Goal: Transaction & Acquisition: Purchase product/service

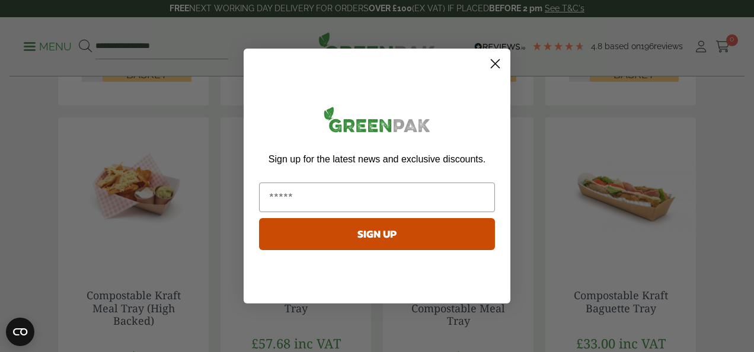
click at [494, 62] on icon "Close dialog" at bounding box center [496, 64] width 8 height 8
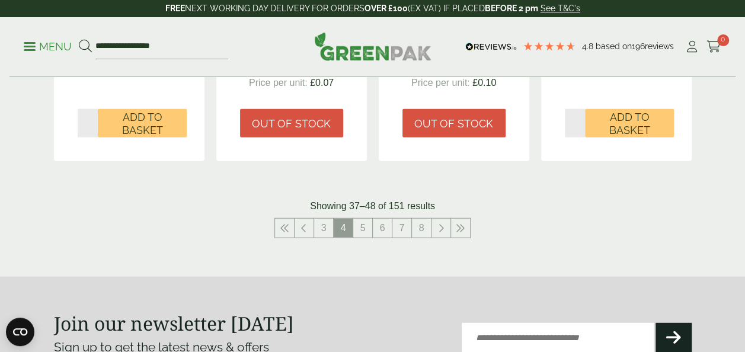
scroll to position [1447, 0]
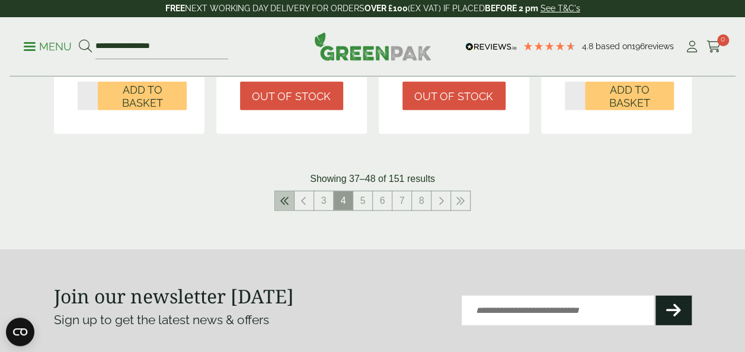
click at [289, 196] on icon at bounding box center [284, 200] width 9 height 9
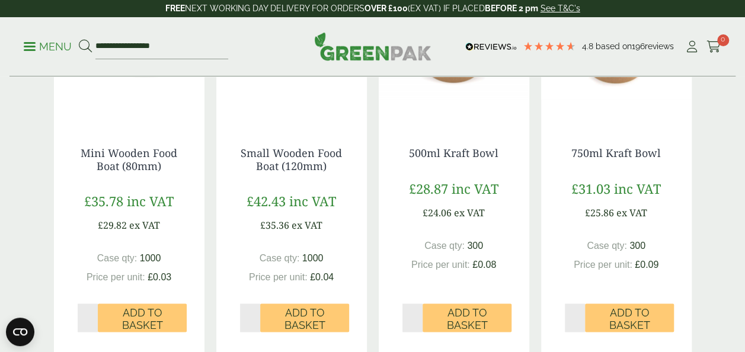
scroll to position [830, 0]
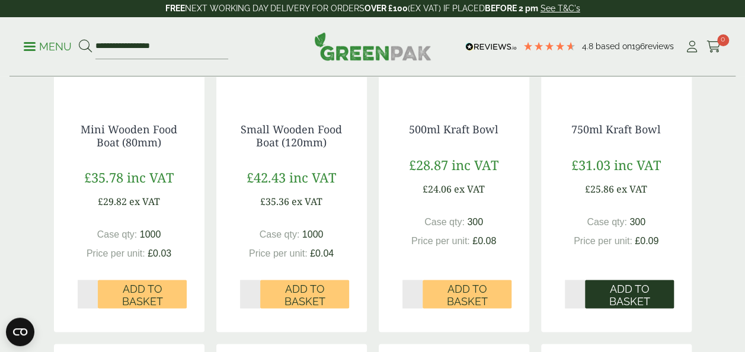
click at [627, 297] on span "Add to Basket" at bounding box center [630, 294] width 72 height 25
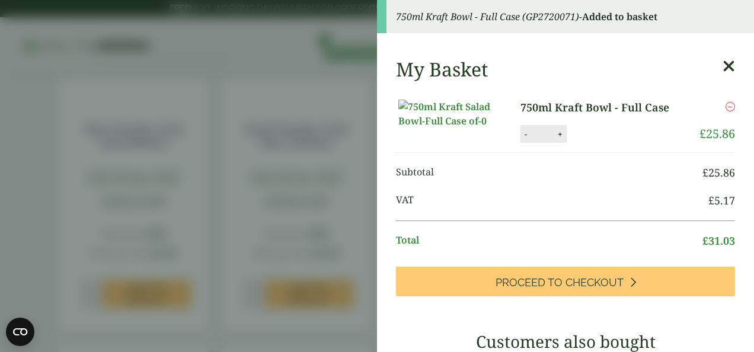
click at [556, 139] on button "+" at bounding box center [560, 134] width 12 height 10
type input "*"
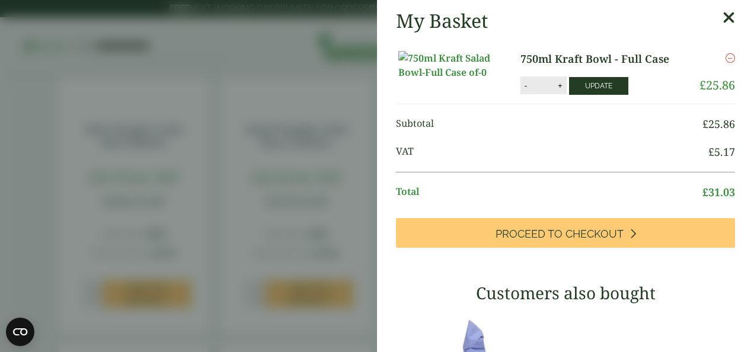
click at [591, 95] on button "Update" at bounding box center [598, 86] width 59 height 18
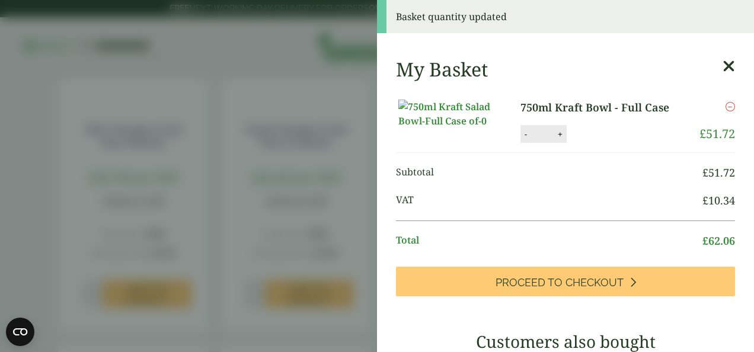
click at [723, 64] on icon at bounding box center [729, 66] width 12 height 17
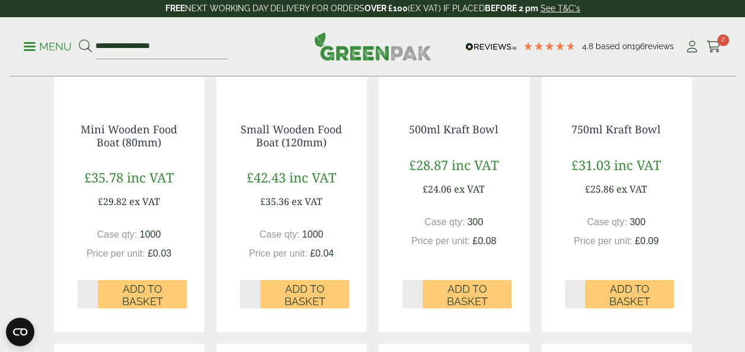
scroll to position [119, 0]
click at [700, 91] on div "Hot Food Packaging Our extensive range of recyclable food packaging offers a gr…" at bounding box center [372, 26] width 745 height 1559
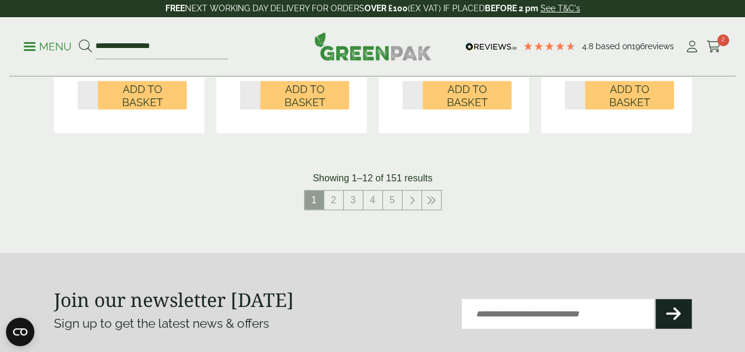
scroll to position [1423, 0]
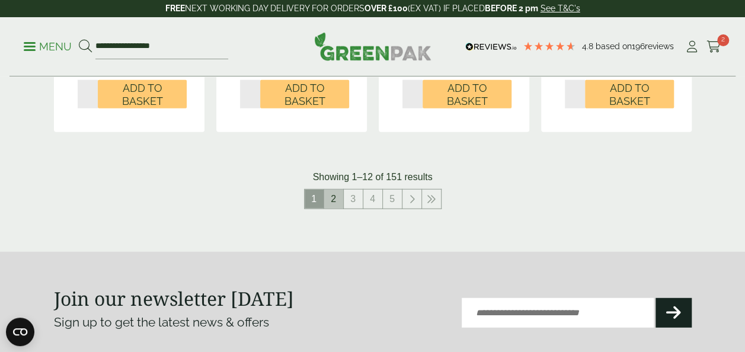
click at [336, 200] on link "2" at bounding box center [333, 199] width 19 height 19
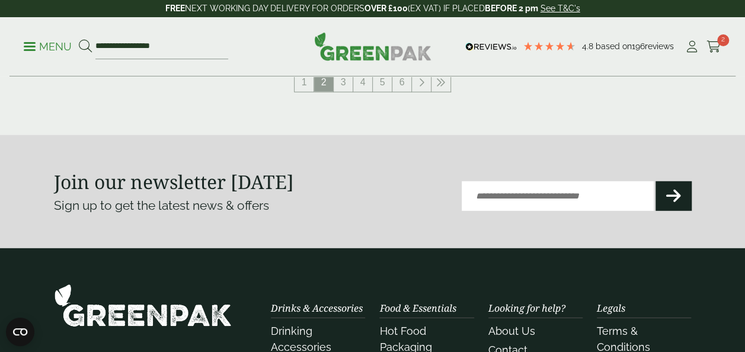
scroll to position [1470, 0]
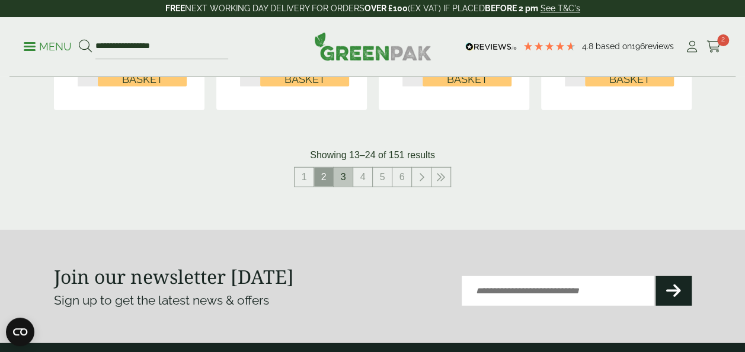
click at [343, 181] on link "3" at bounding box center [343, 177] width 19 height 19
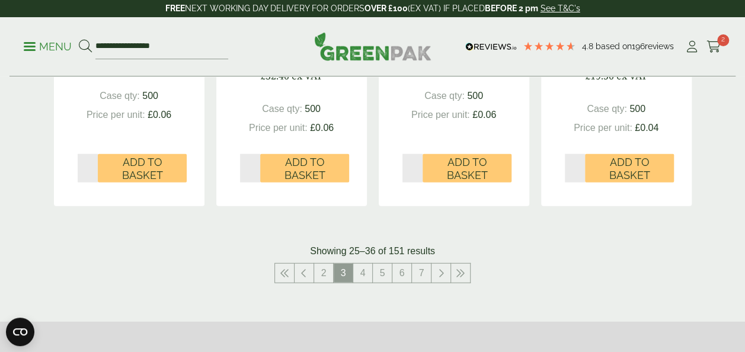
scroll to position [1376, 0]
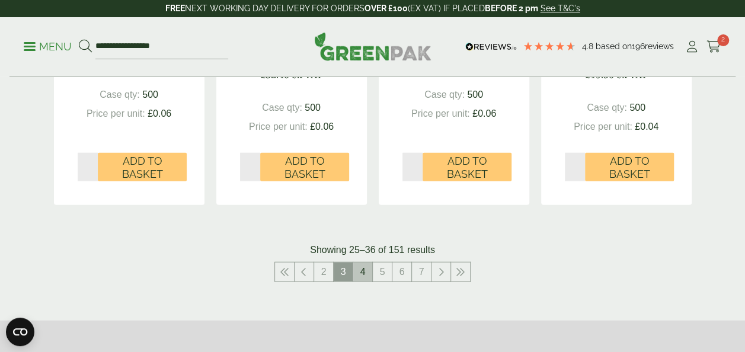
click at [366, 277] on link "4" at bounding box center [362, 272] width 19 height 19
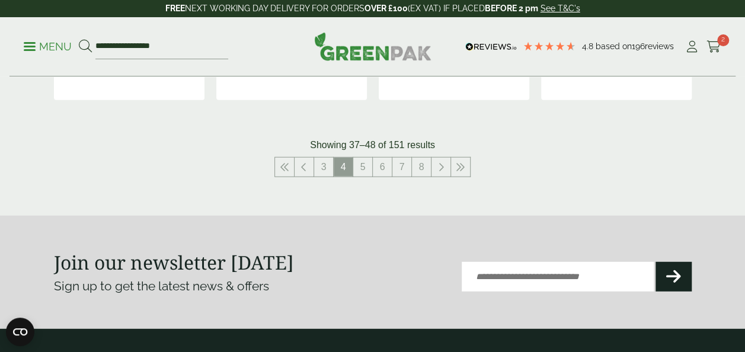
scroll to position [1494, 0]
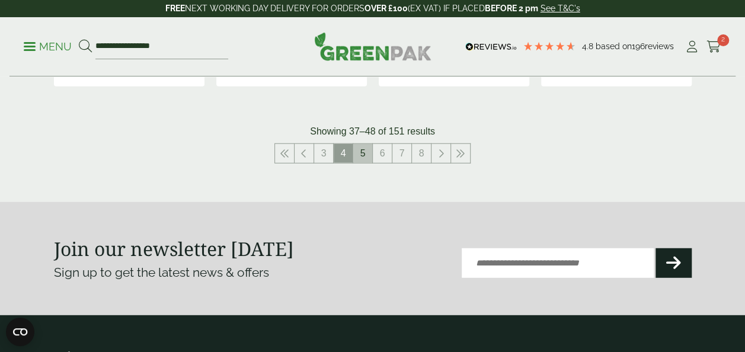
click at [366, 144] on link "5" at bounding box center [362, 153] width 19 height 19
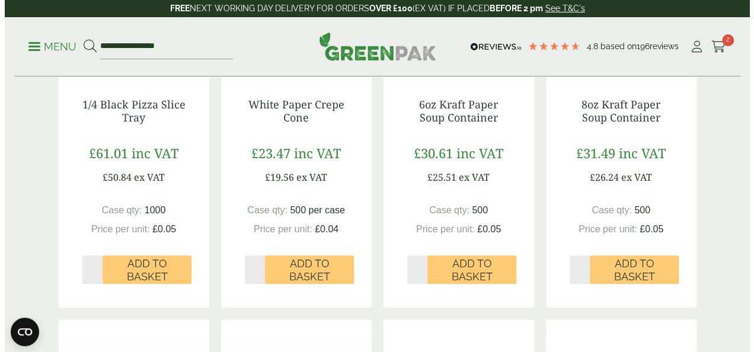
scroll to position [451, 0]
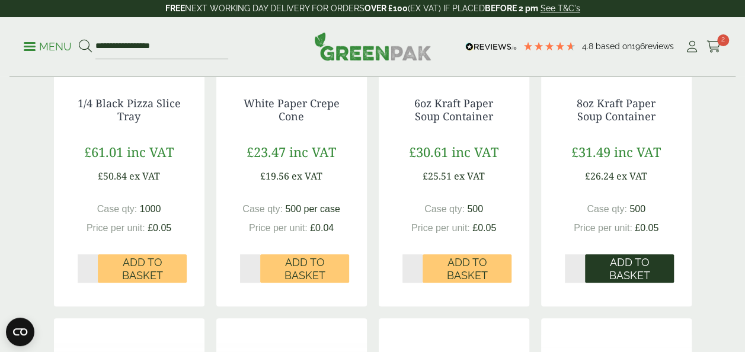
click at [626, 261] on span "Add to Basket" at bounding box center [630, 268] width 72 height 25
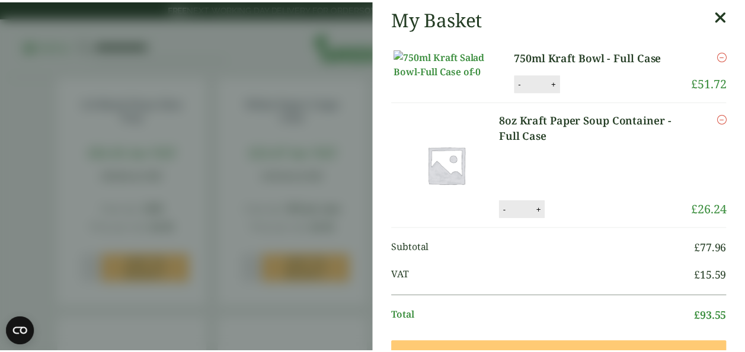
scroll to position [1, 0]
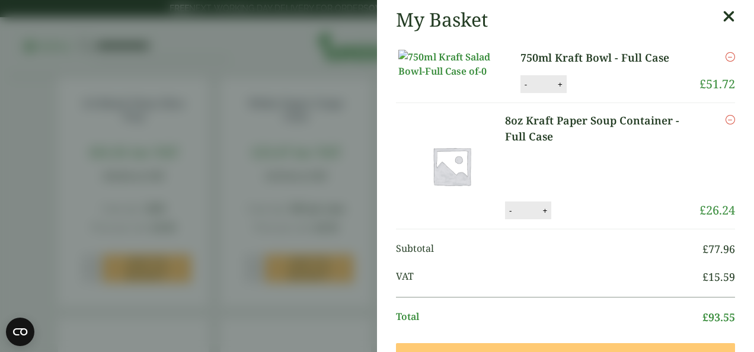
click at [723, 17] on icon at bounding box center [729, 16] width 12 height 17
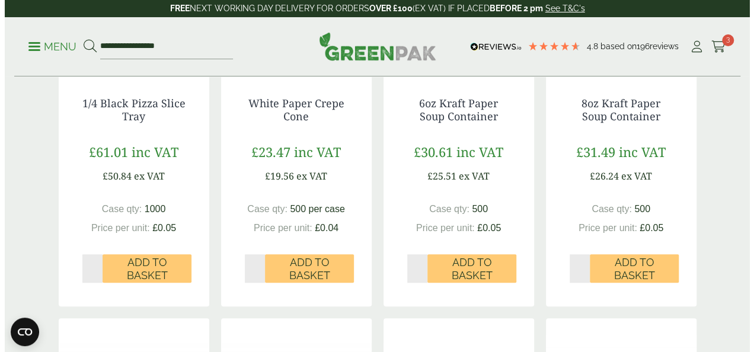
scroll to position [0, 0]
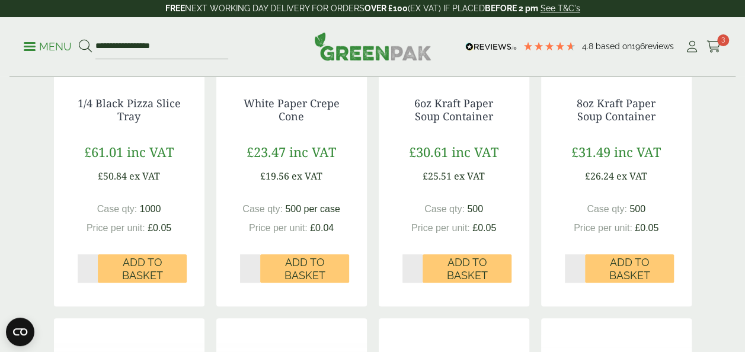
click at [37, 47] on p "Menu" at bounding box center [48, 47] width 48 height 14
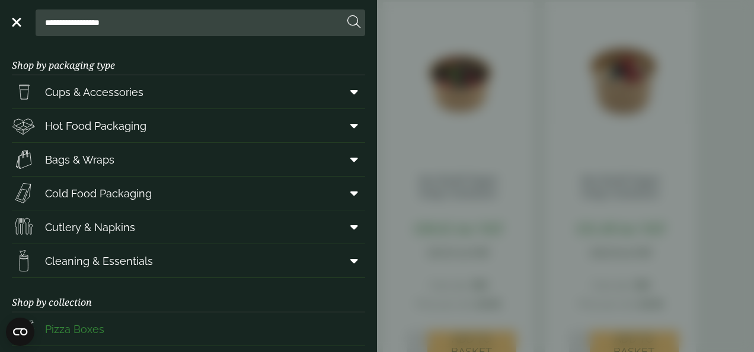
click at [79, 330] on span "Pizza Boxes" at bounding box center [74, 329] width 59 height 16
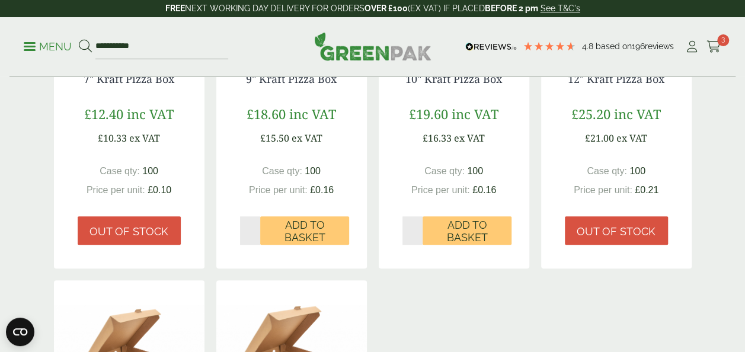
scroll to position [427, 0]
